Goal: Task Accomplishment & Management: Manage account settings

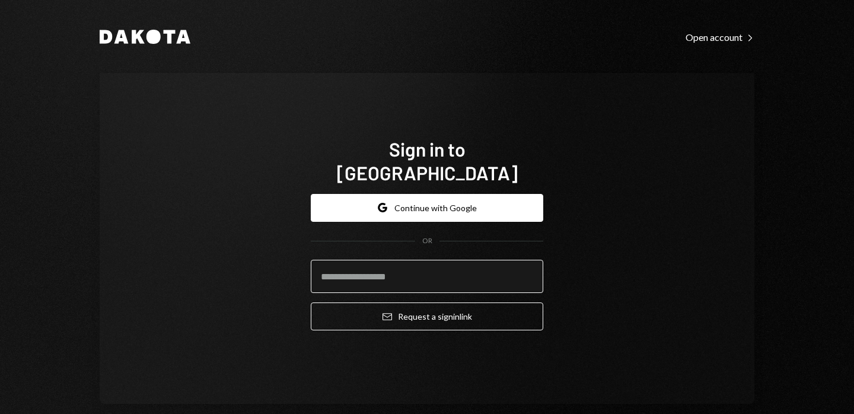
click at [376, 260] on input "email" at bounding box center [427, 276] width 233 height 33
type input "**********"
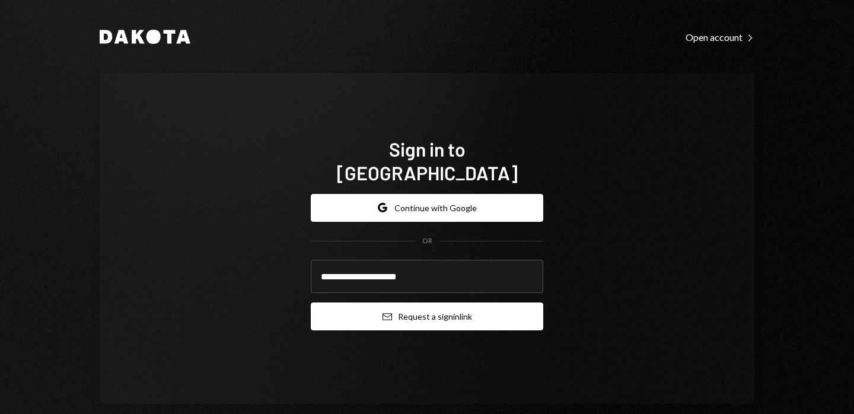
click at [431, 303] on button "Email Request a sign in link" at bounding box center [427, 317] width 233 height 28
